Goal: Task Accomplishment & Management: Manage account settings

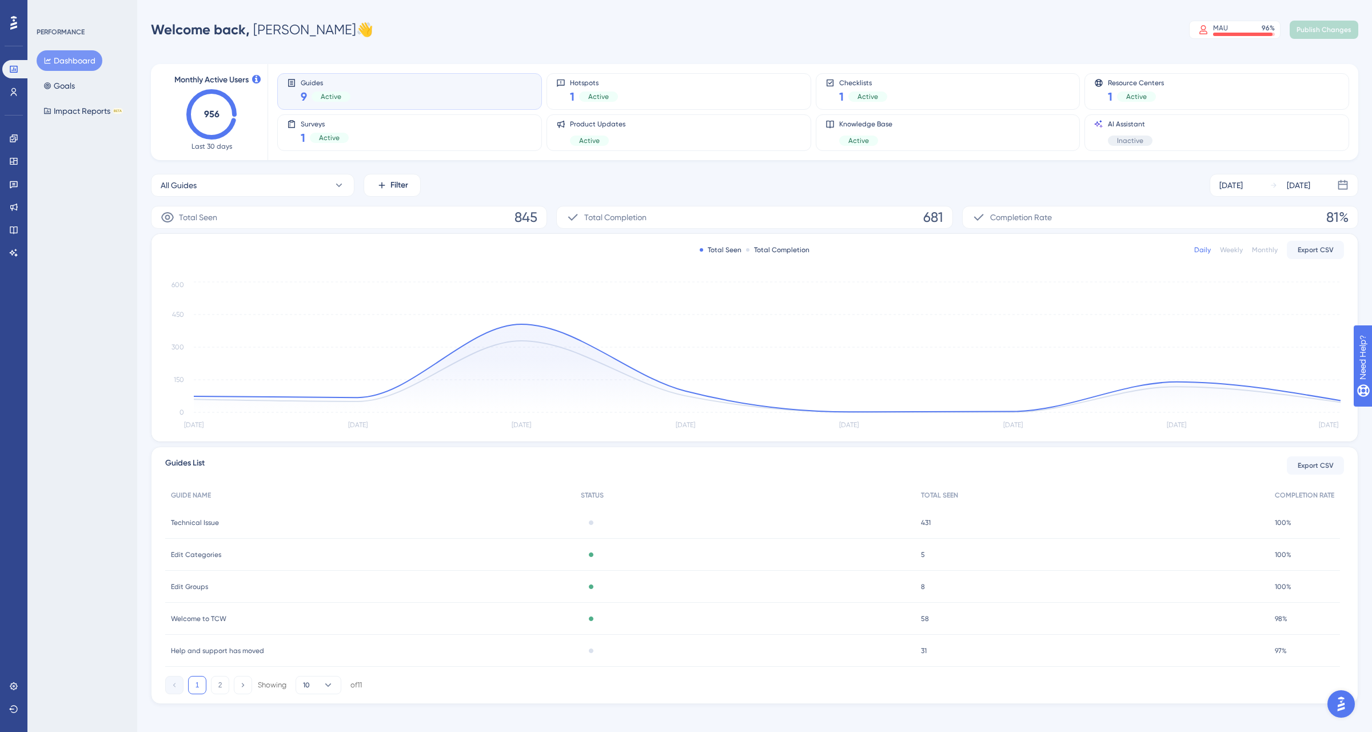
click at [75, 207] on div "PERFORMANCE Dashboard Goals Impact Reports BETA" at bounding box center [82, 366] width 110 height 732
click at [14, 81] on div "Performance Users" at bounding box center [13, 80] width 23 height 41
click at [14, 88] on icon at bounding box center [14, 92] width 6 height 8
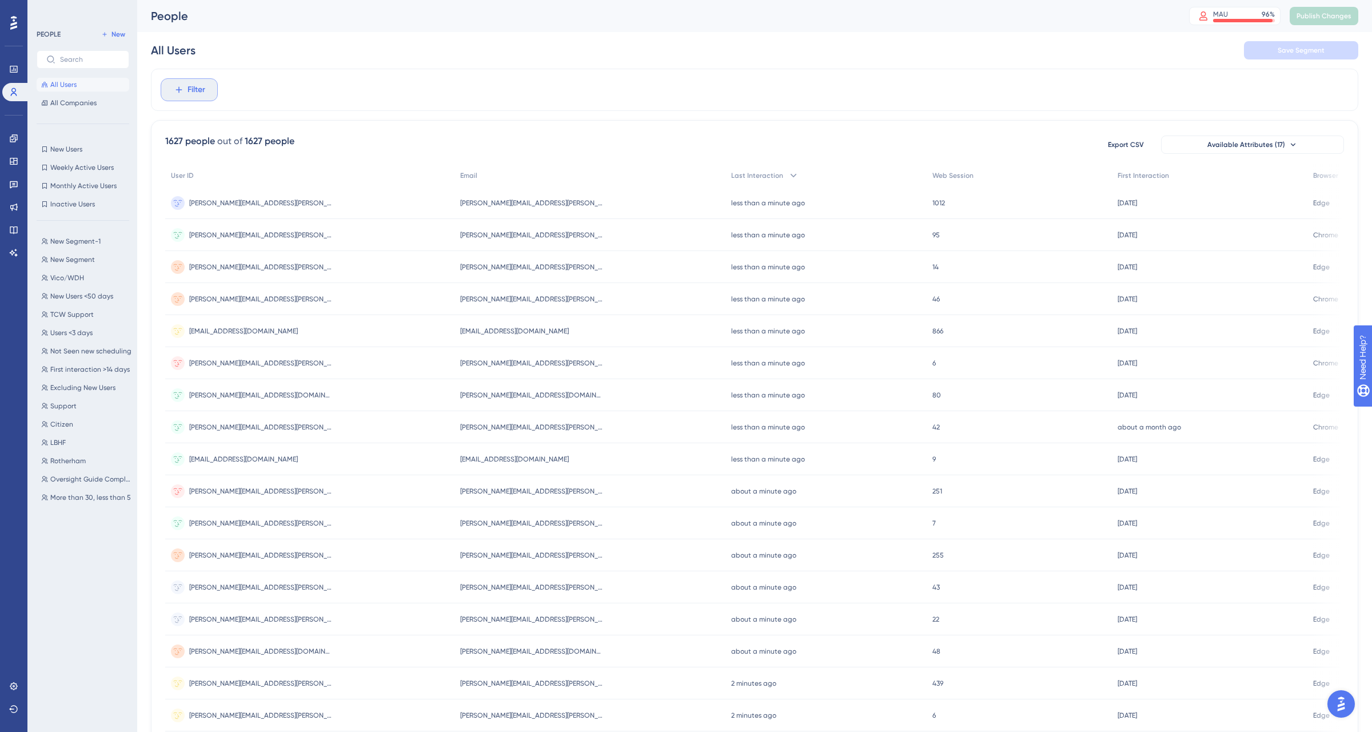
click at [202, 89] on span "Filter" at bounding box center [197, 90] width 18 height 14
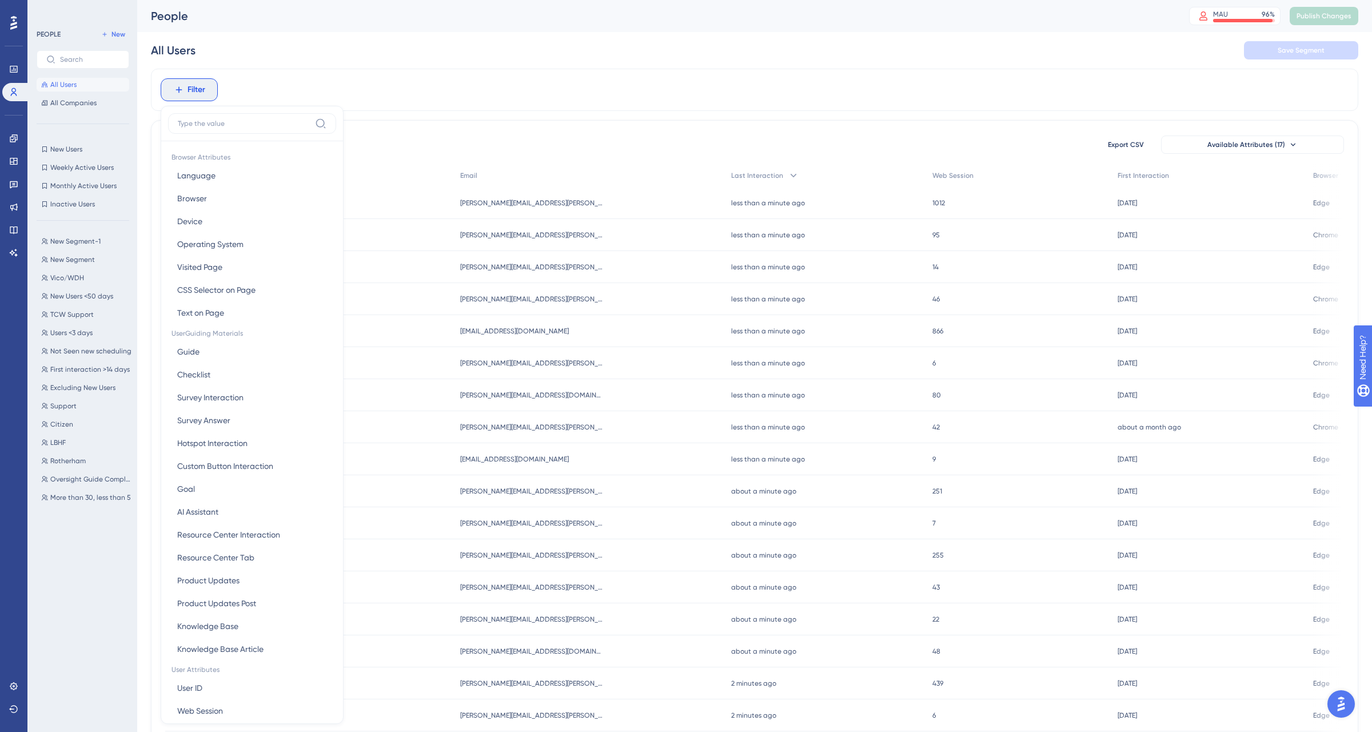
scroll to position [32, 0]
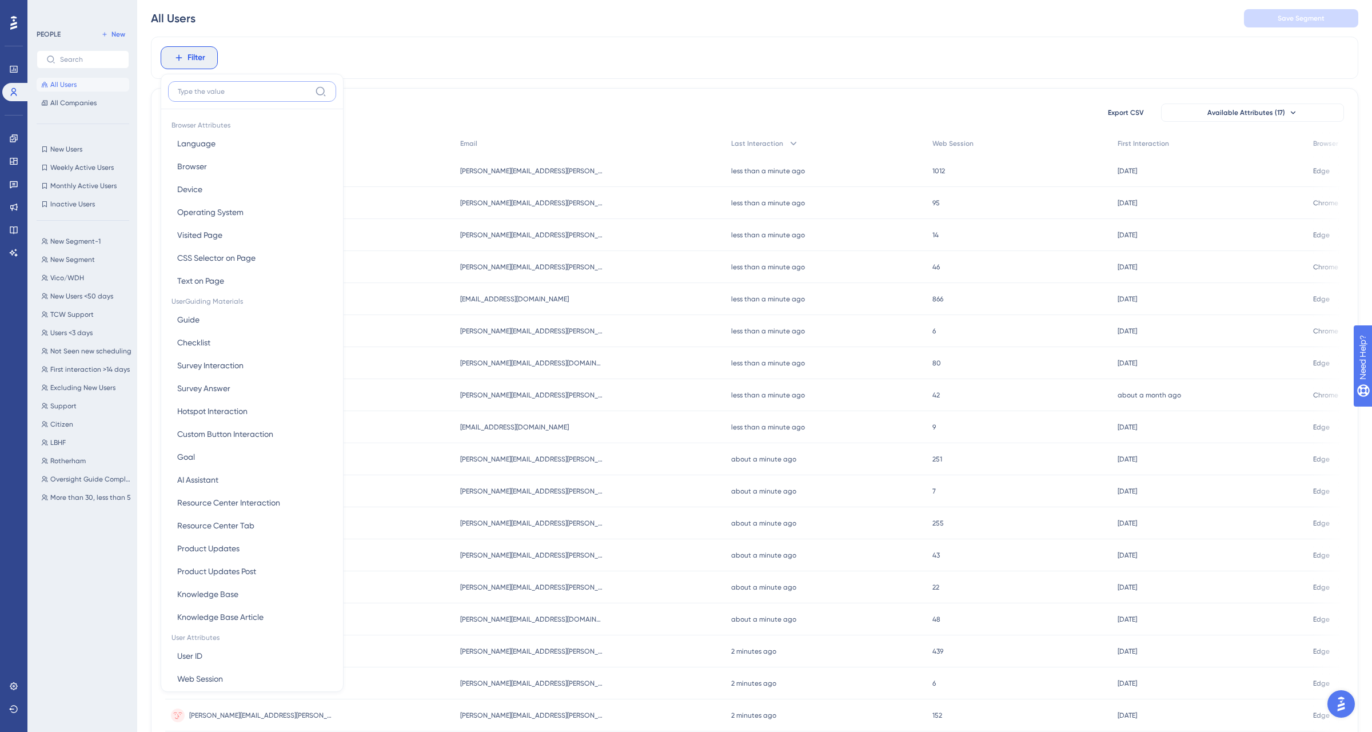
click at [204, 92] on input at bounding box center [244, 91] width 133 height 9
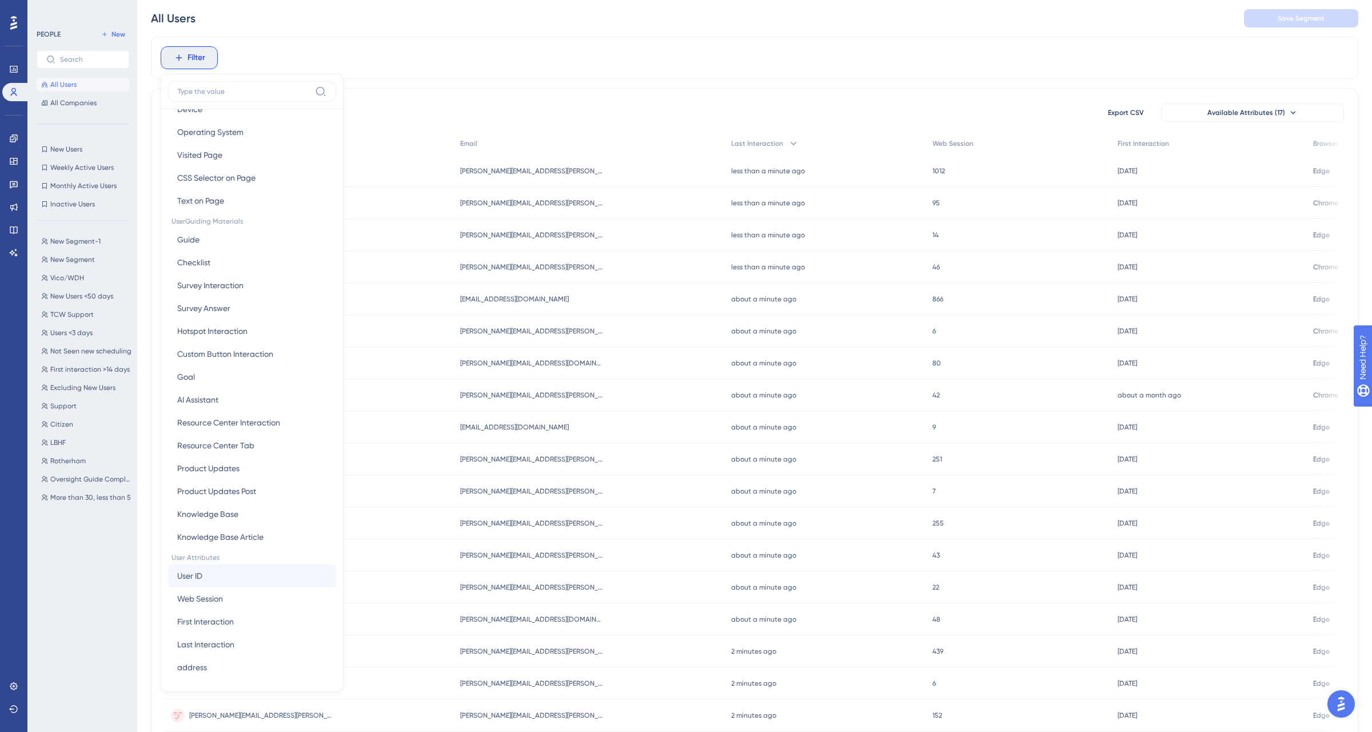
click at [213, 575] on button "User ID User ID" at bounding box center [252, 575] width 168 height 23
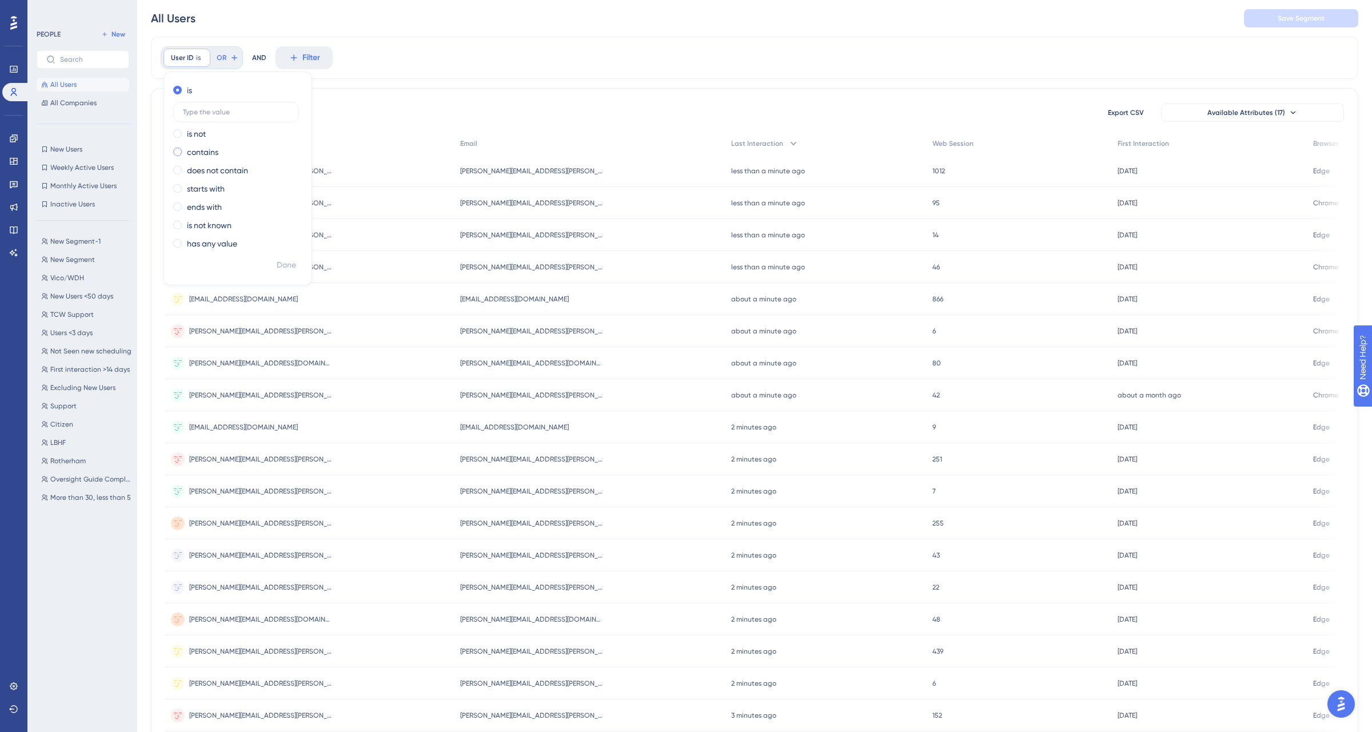
click at [200, 154] on label "contains" at bounding box center [202, 152] width 31 height 14
click at [217, 149] on input "text" at bounding box center [236, 149] width 106 height 8
type input "[PERSON_NAME]"
click at [294, 262] on span "Done" at bounding box center [286, 265] width 19 height 14
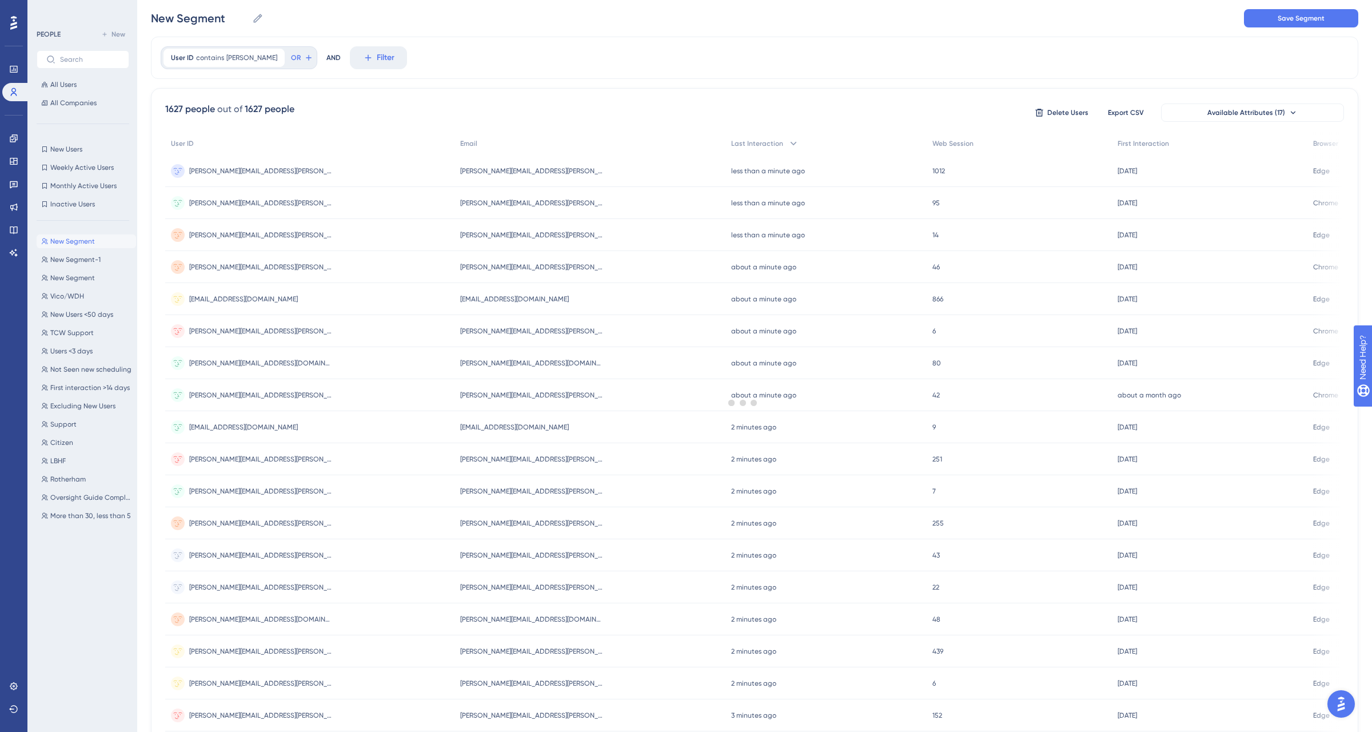
scroll to position [0, 0]
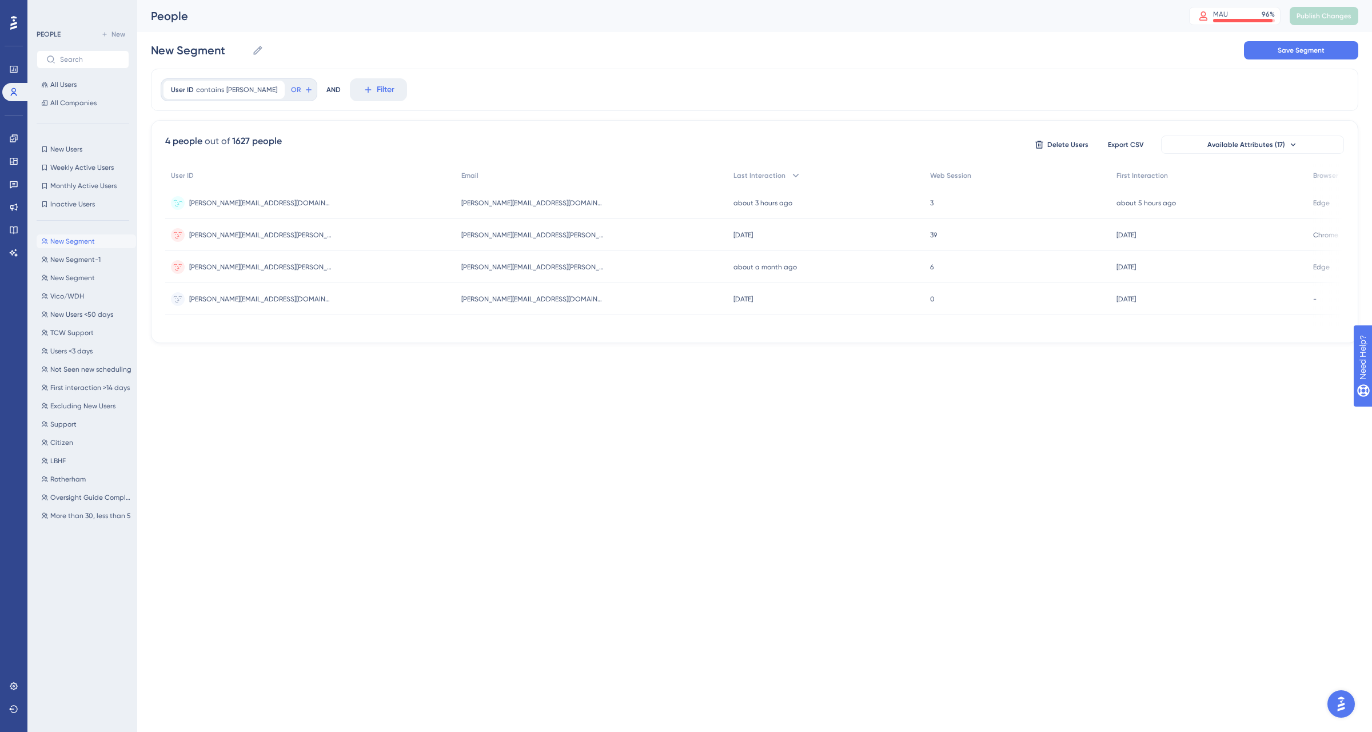
click at [254, 204] on span "[PERSON_NAME][EMAIL_ADDRESS][DOMAIN_NAME]" at bounding box center [260, 202] width 143 height 9
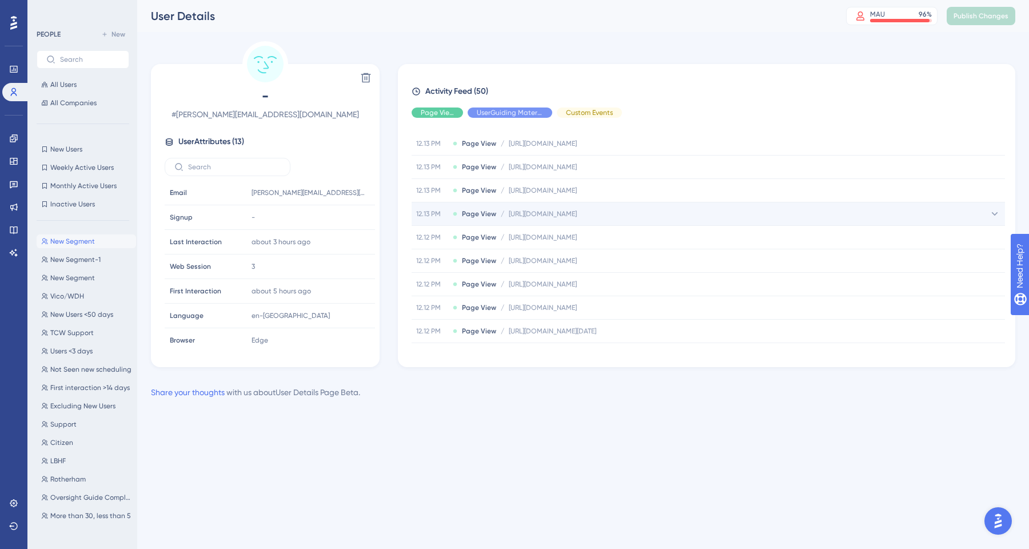
scroll to position [20, 0]
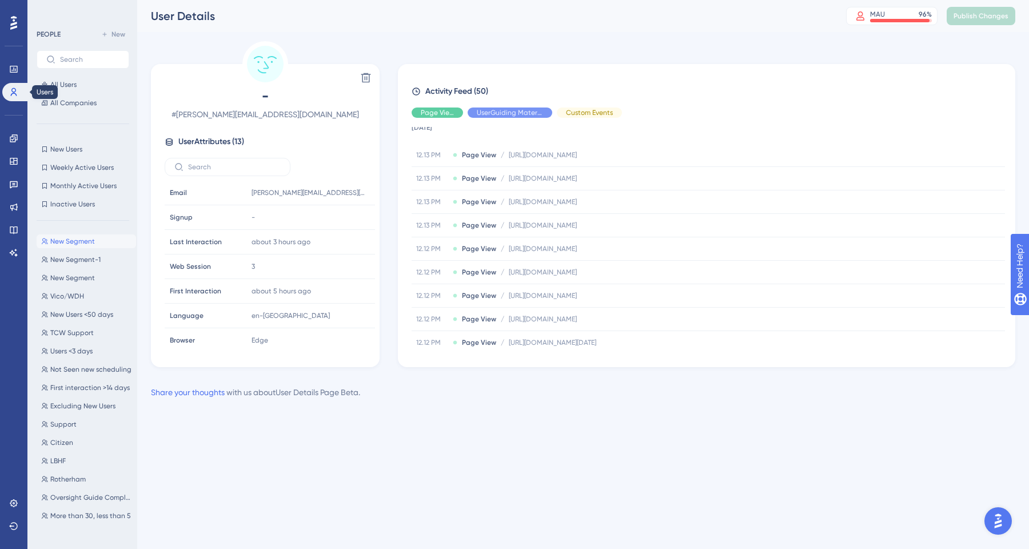
click at [14, 94] on icon at bounding box center [13, 91] width 9 height 9
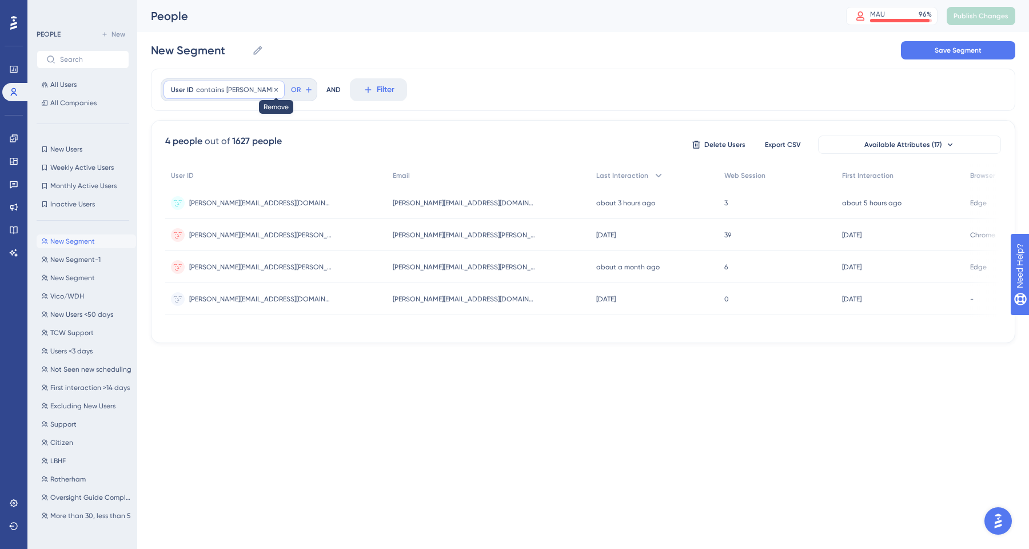
click at [274, 90] on icon at bounding box center [275, 88] width 3 height 3
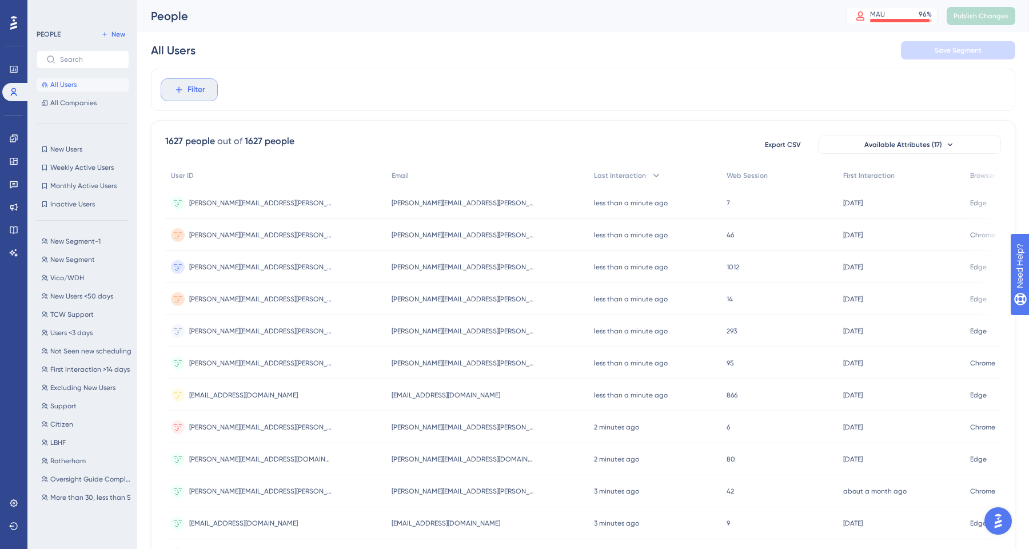
click at [212, 93] on button "Filter" at bounding box center [189, 89] width 57 height 23
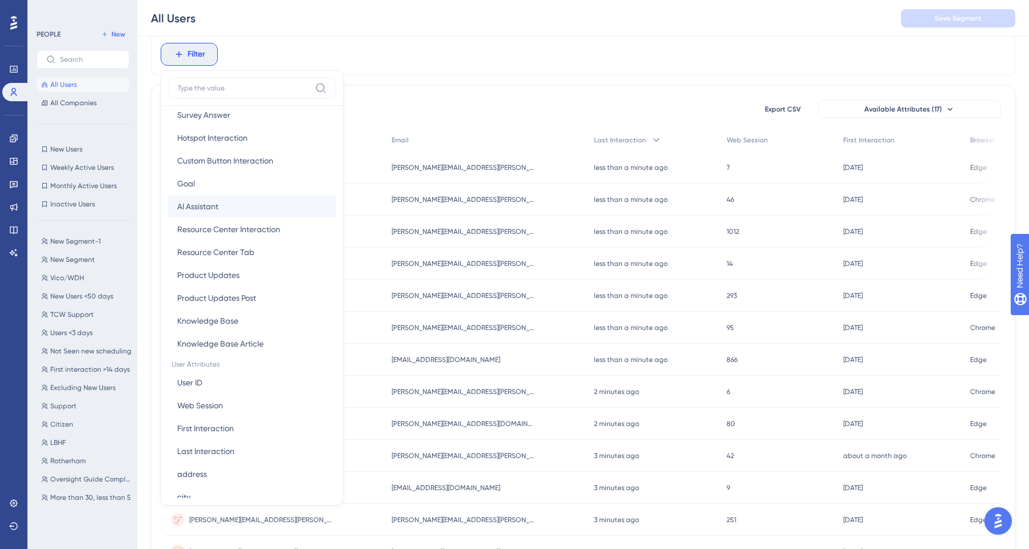
scroll to position [271, 0]
click at [208, 385] on button "User ID User ID" at bounding box center [252, 381] width 168 height 23
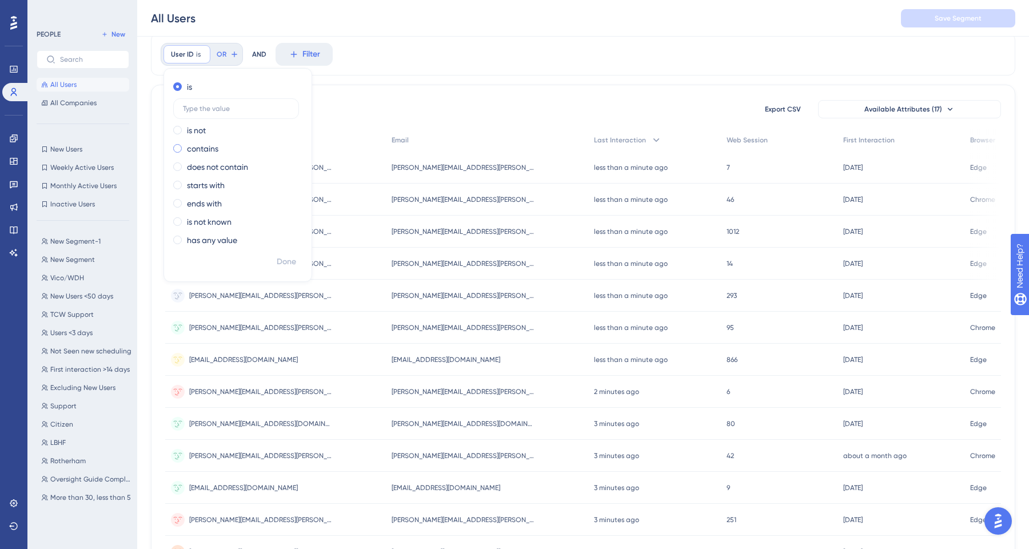
click at [198, 148] on label "contains" at bounding box center [202, 149] width 31 height 14
click at [218, 142] on input "text" at bounding box center [236, 145] width 106 height 8
type input "openview"
click at [285, 263] on span "Done" at bounding box center [286, 262] width 19 height 14
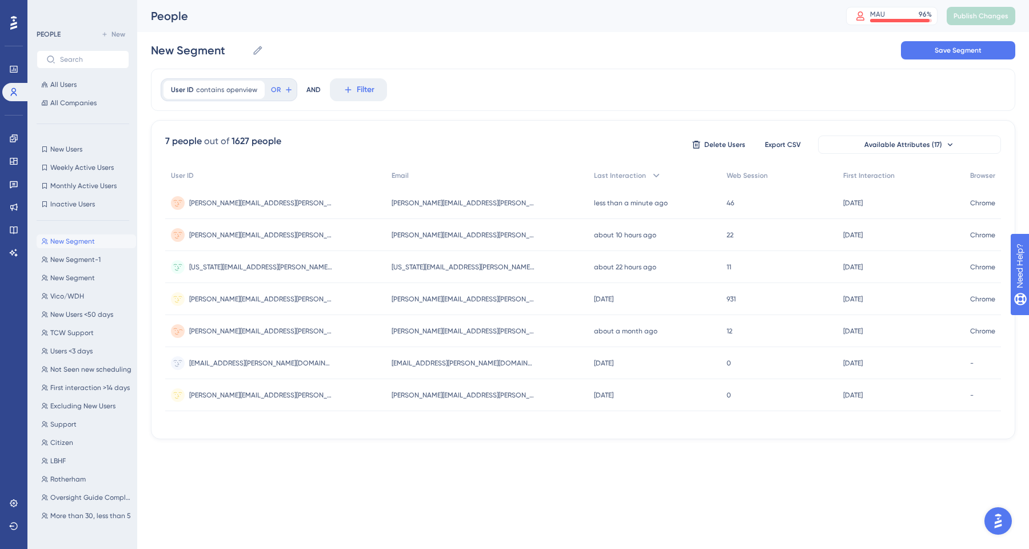
scroll to position [0, 0]
click at [424, 472] on div "Performance Users Engagement Widgets Feedback Product Updates Knowledge Base AI…" at bounding box center [514, 238] width 1029 height 476
click at [16, 234] on icon at bounding box center [13, 229] width 9 height 9
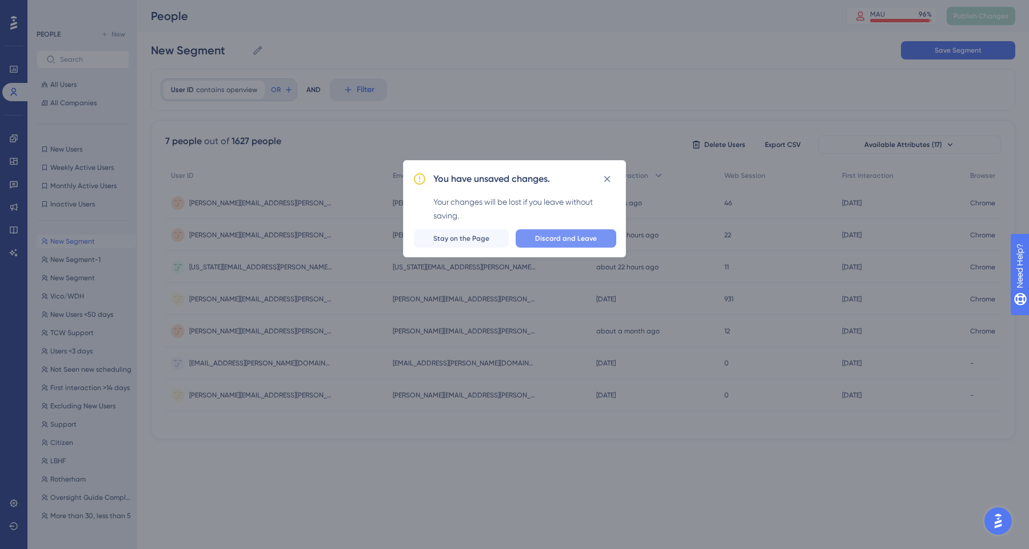
click at [573, 233] on button "Discard and Leave" at bounding box center [566, 238] width 101 height 18
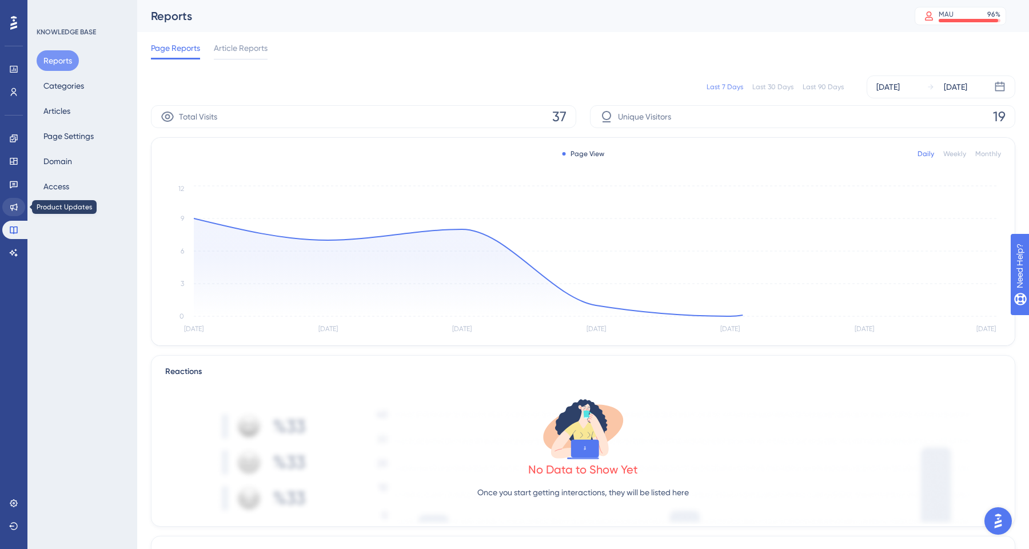
click at [16, 210] on icon at bounding box center [13, 207] width 7 height 7
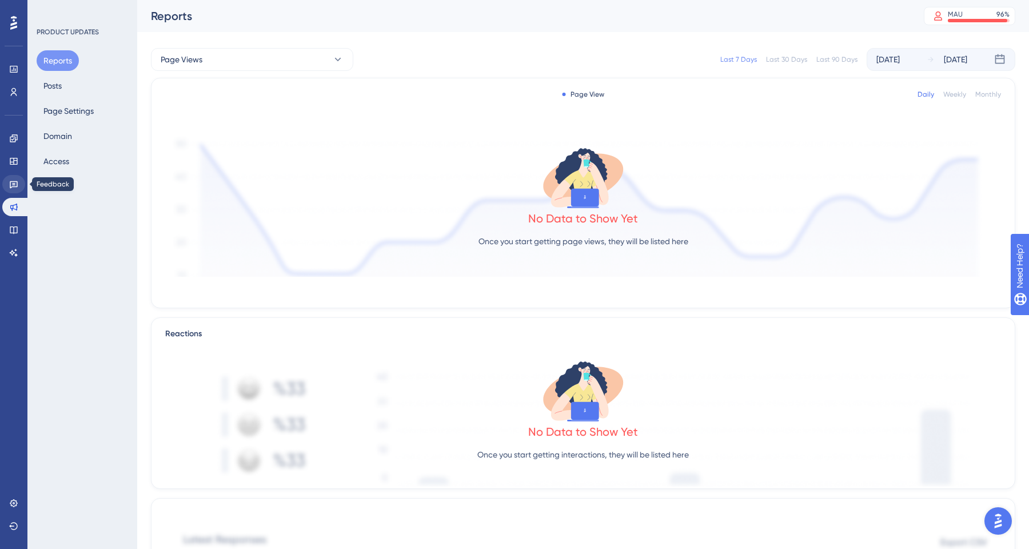
click at [14, 183] on icon at bounding box center [14, 184] width 8 height 7
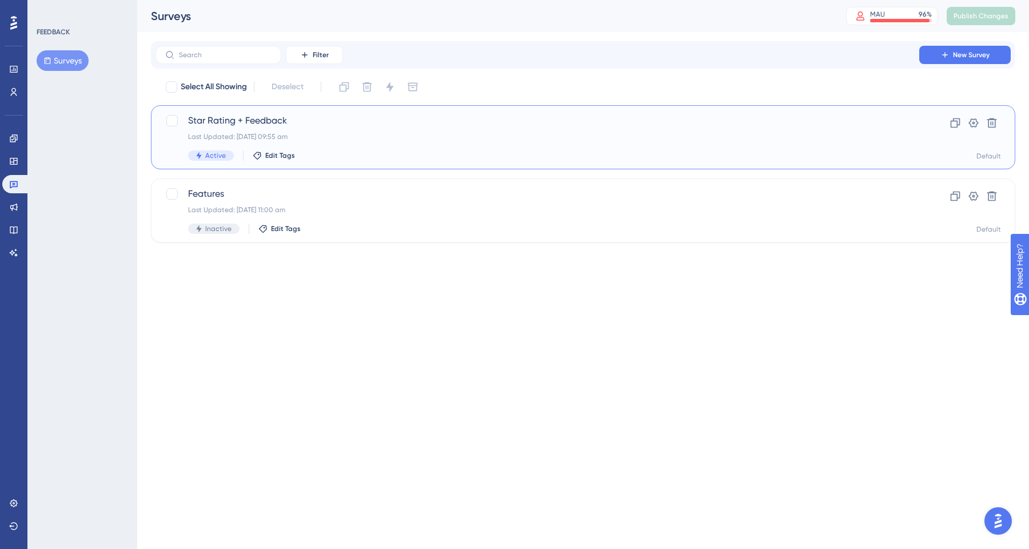
click at [392, 135] on div "Last Updated: [DATE] 09:55 am" at bounding box center [537, 136] width 699 height 9
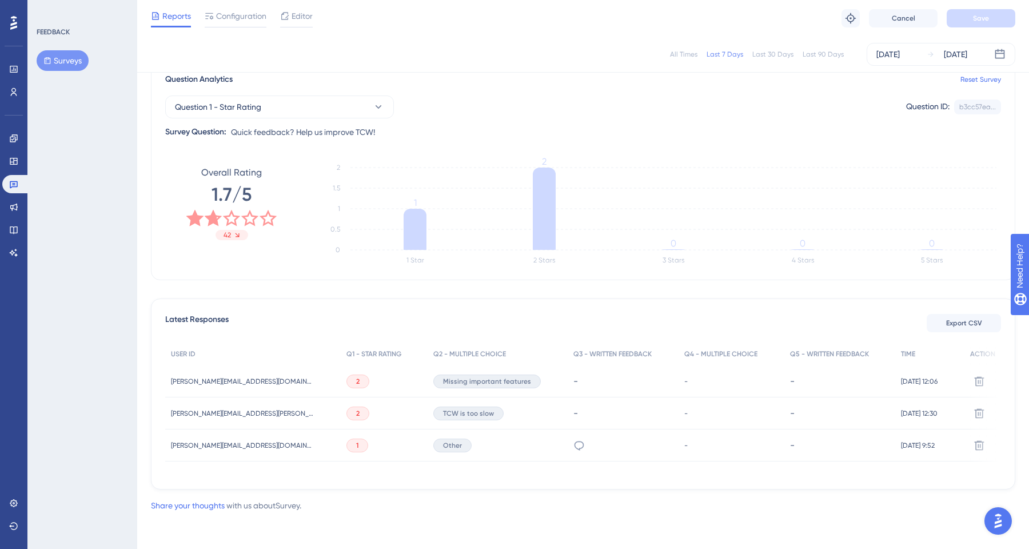
scroll to position [101, 0]
click at [977, 440] on icon at bounding box center [980, 445] width 10 height 10
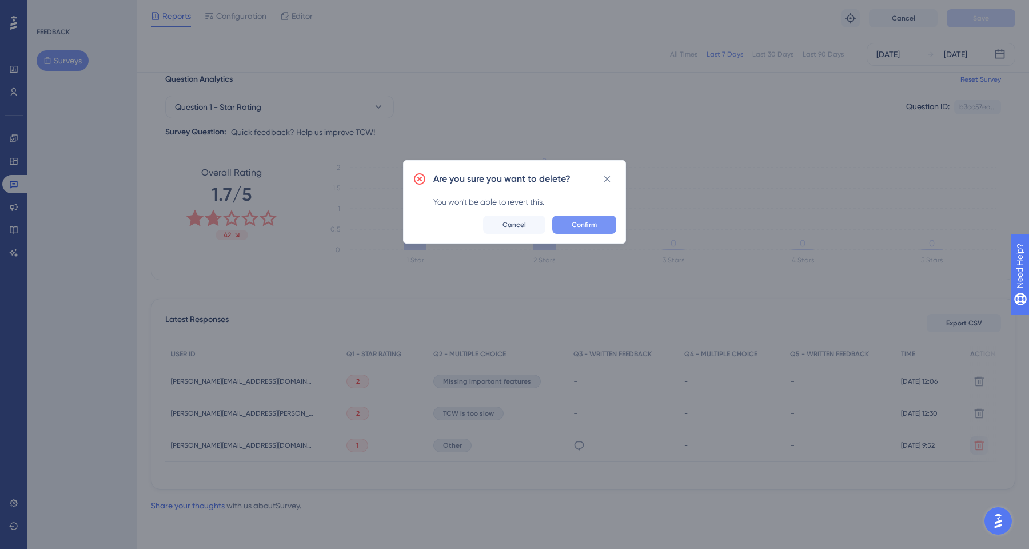
click at [585, 218] on button "Confirm" at bounding box center [584, 225] width 64 height 18
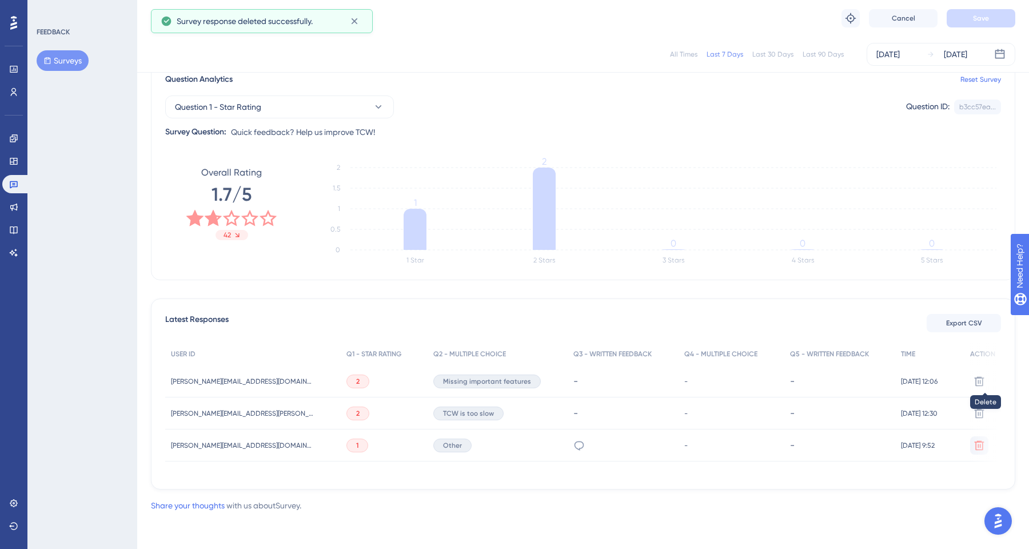
scroll to position [79, 0]
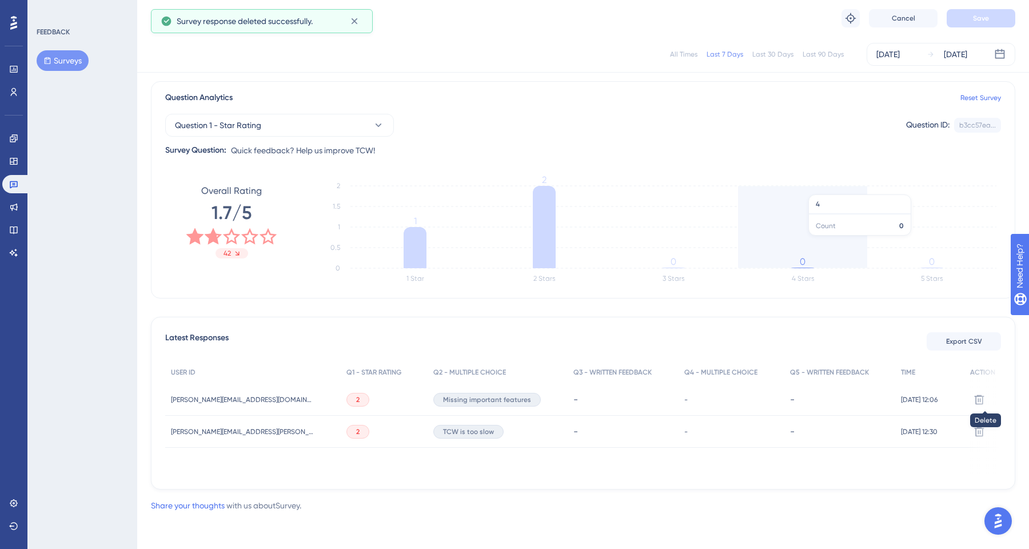
click at [840, 241] on icon "1 Star 2 Stars 3 Stars 4 Stars 5 Stars 0 0.5 1 1.5 2 1 2 0 0 0" at bounding box center [657, 233] width 690 height 114
click at [851, 306] on div "All Times Last 7 Days Last 30 Days Last 90 Days [DATE] [DATE] Total Seen 39 Tot…" at bounding box center [583, 256] width 864 height 468
click at [900, 505] on div "Share your thoughts with us about Survey ." at bounding box center [583, 506] width 864 height 14
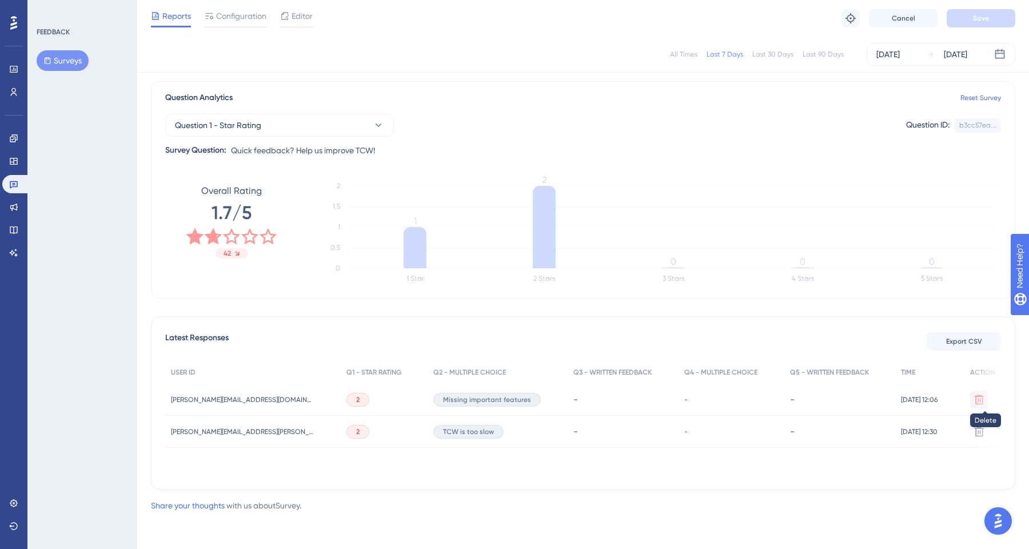
click at [978, 403] on icon at bounding box center [979, 399] width 11 height 11
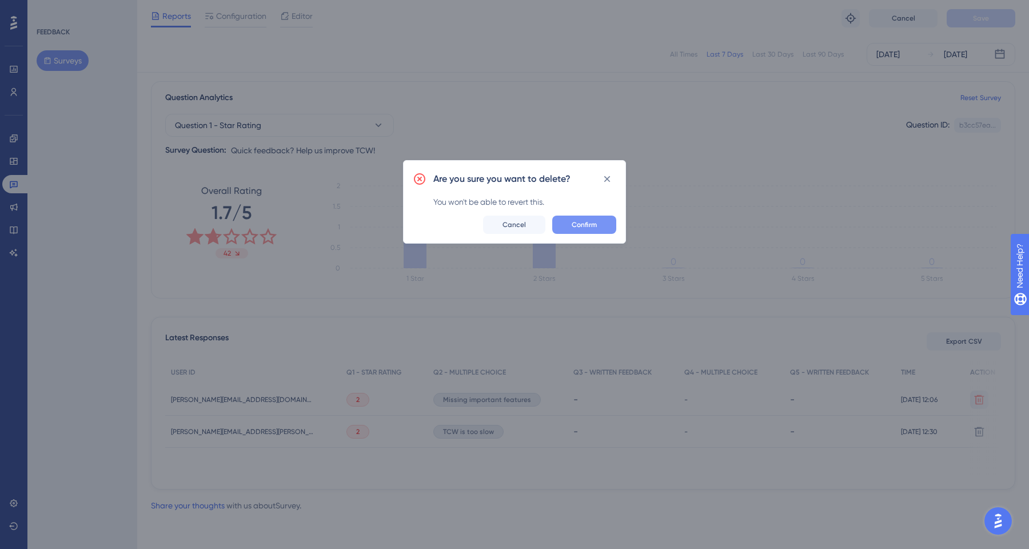
click at [579, 216] on button "Confirm" at bounding box center [584, 225] width 64 height 18
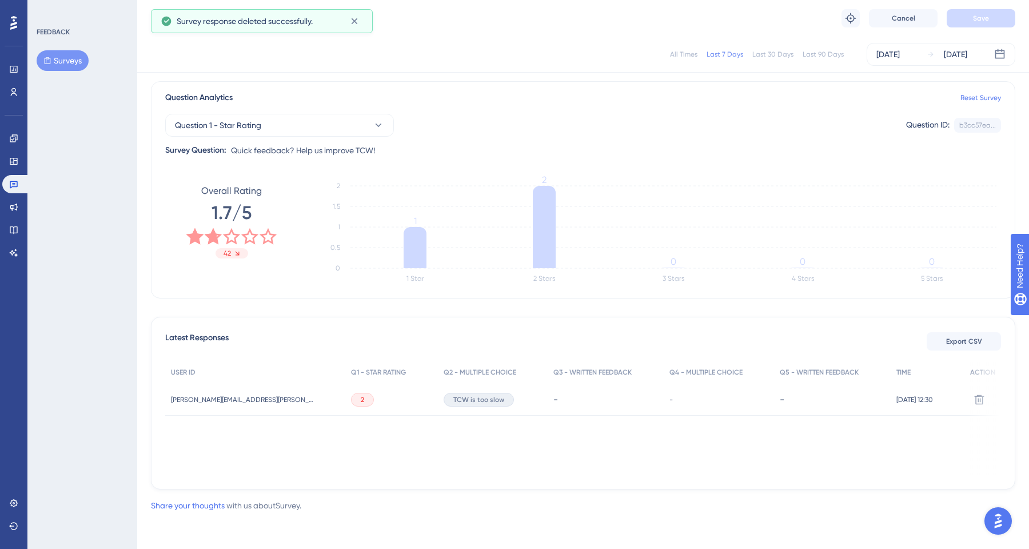
click at [816, 54] on div "Last 90 Days" at bounding box center [823, 54] width 41 height 9
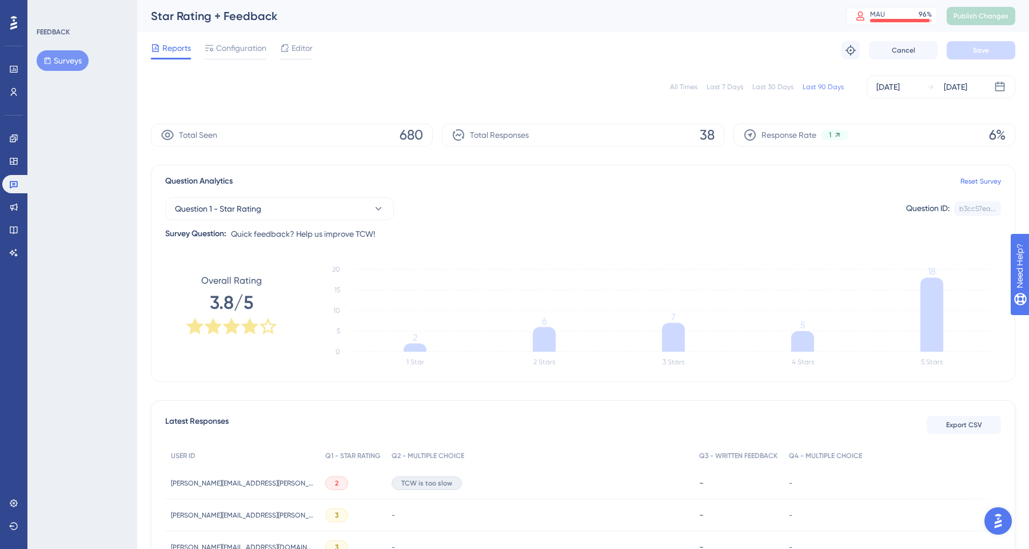
scroll to position [0, 0]
click at [15, 74] on link at bounding box center [13, 69] width 23 height 18
